Goal: Information Seeking & Learning: Learn about a topic

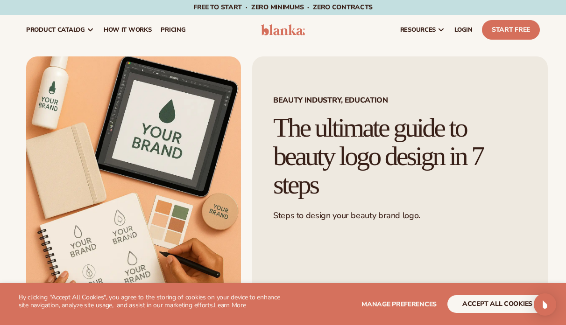
click at [284, 93] on div "Beauty Industry, Education The ultimate guide to beauty logo design in 7 steps …" at bounding box center [400, 190] width 296 height 266
click at [394, 150] on h1 "The ultimate guide to beauty logo design in 7 steps" at bounding box center [400, 156] width 254 height 85
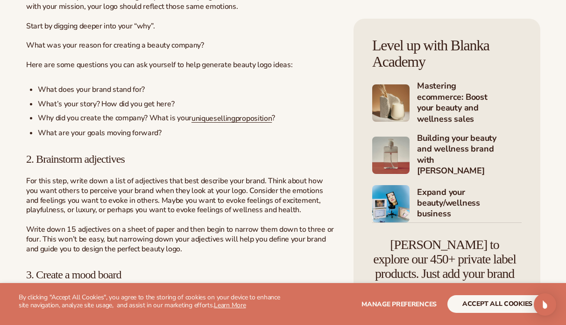
scroll to position [783, 0]
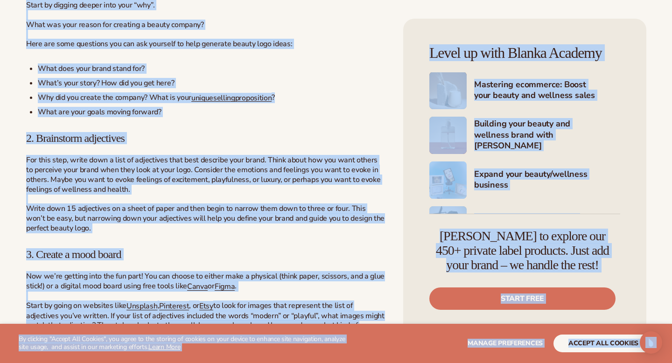
scroll to position [0, 0]
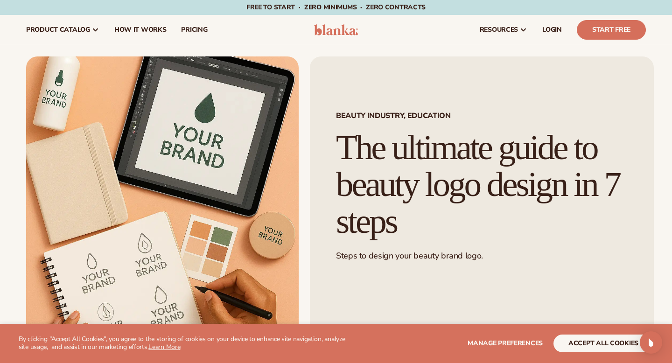
click at [394, 178] on h1 "The ultimate guide to beauty logo design in 7 steps" at bounding box center [482, 184] width 292 height 110
click at [394, 177] on h1 "The ultimate guide to beauty logo design in 7 steps" at bounding box center [482, 184] width 292 height 110
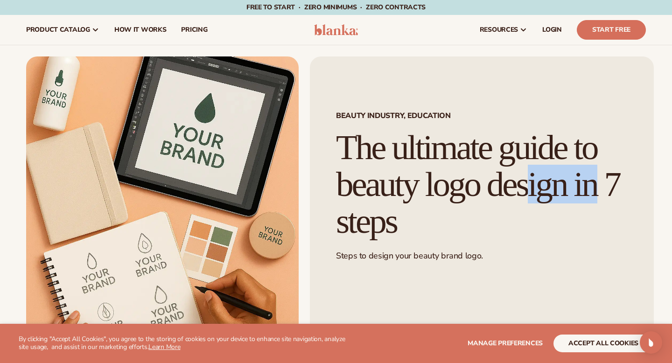
click at [394, 177] on h1 "The ultimate guide to beauty logo design in 7 steps" at bounding box center [482, 184] width 292 height 110
copy h1 "beauty"
drag, startPoint x: 435, startPoint y: 226, endPoint x: 335, endPoint y: 126, distance: 140.7
click at [335, 126] on div "Beauty Industry, Education The ultimate guide to beauty logo design in 7 steps …" at bounding box center [482, 208] width 344 height 302
copy h1 "The ultimate guide to beauty logo design in 7 steps"
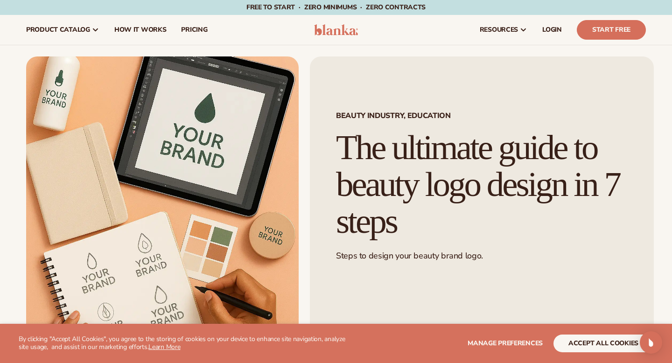
click at [446, 178] on h1 "The ultimate guide to beauty logo design in 7 steps" at bounding box center [482, 184] width 292 height 110
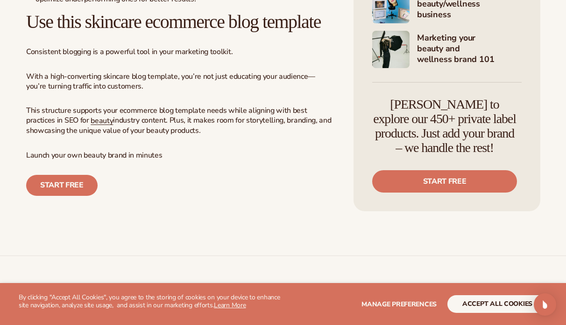
scroll to position [3273, 0]
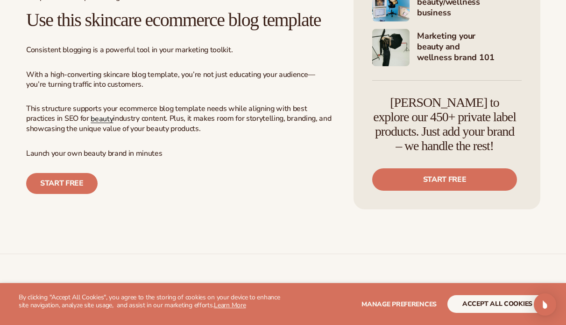
click at [91, 124] on span "beauty" at bounding box center [102, 119] width 22 height 10
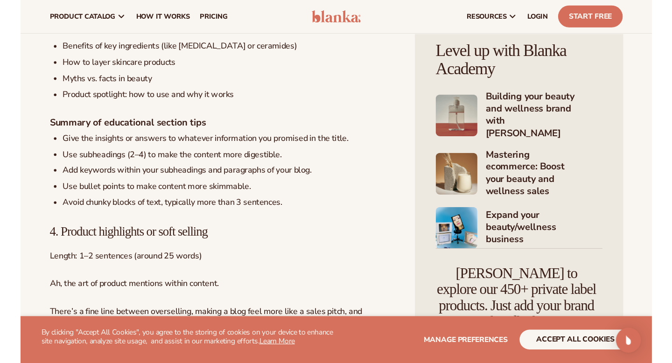
scroll to position [1724, 0]
